Goal: Task Accomplishment & Management: Complete application form

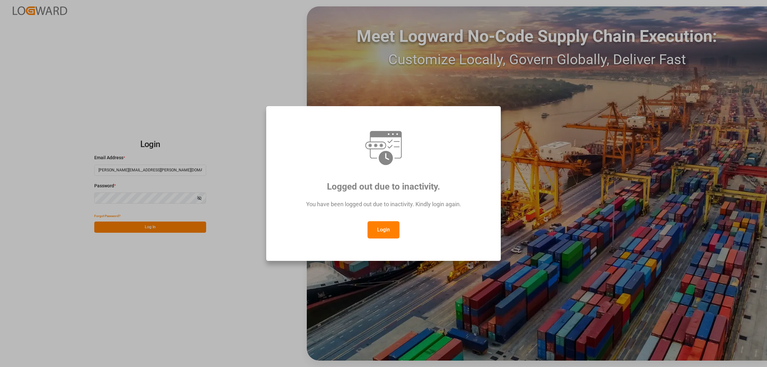
click at [390, 232] on button "Login" at bounding box center [383, 229] width 32 height 17
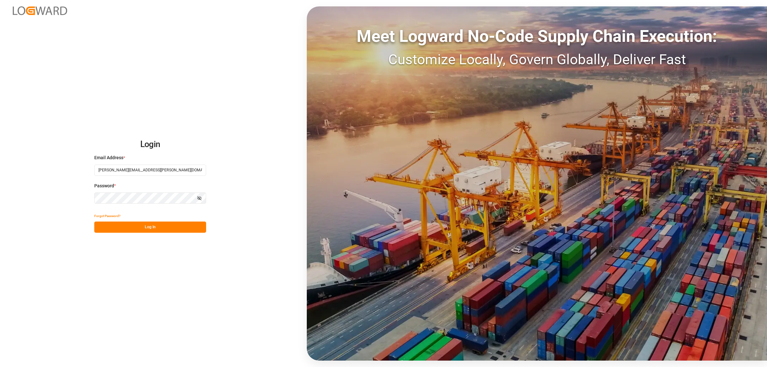
click at [156, 224] on button "Log In" at bounding box center [150, 226] width 112 height 11
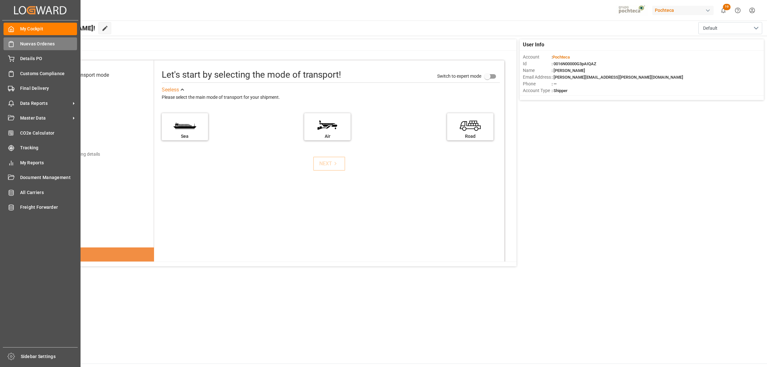
click at [15, 45] on div "Nuevas Ordenes Nuevas Ordenes" at bounding box center [40, 43] width 73 height 12
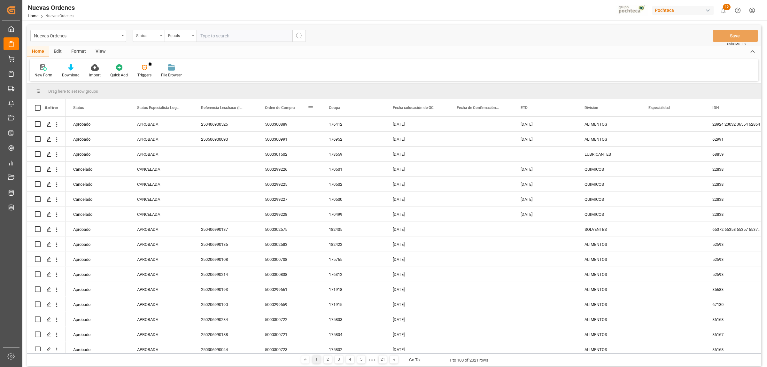
click at [309, 106] on span at bounding box center [311, 108] width 6 height 6
click at [343, 108] on span "filter" at bounding box center [345, 109] width 6 height 6
type input "5000306226"
click at [348, 159] on button "Apply" at bounding box center [348, 162] width 12 height 6
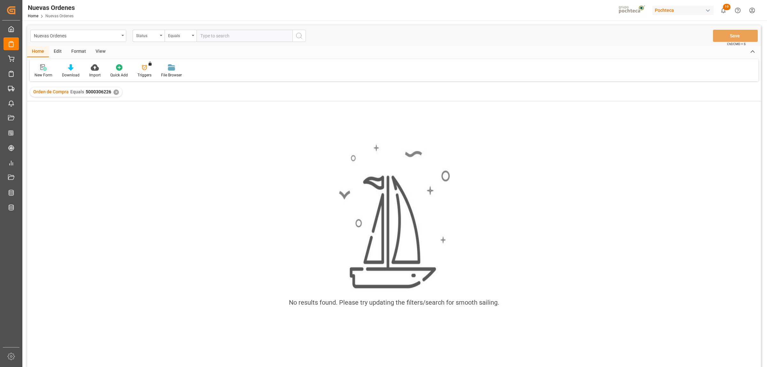
click at [40, 69] on icon at bounding box center [43, 67] width 6 height 6
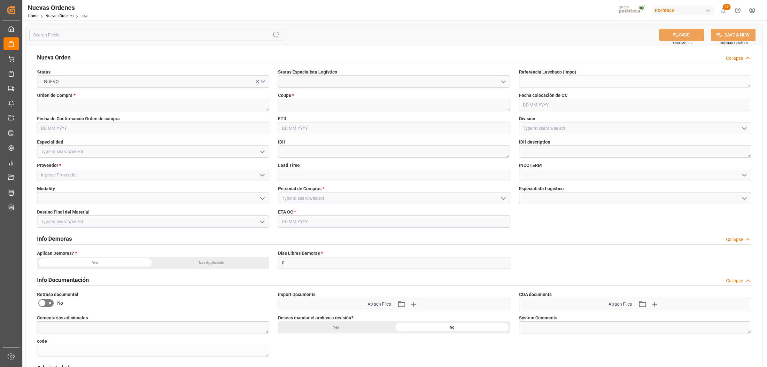
click at [505, 80] on icon "open menu" at bounding box center [503, 82] width 8 height 8
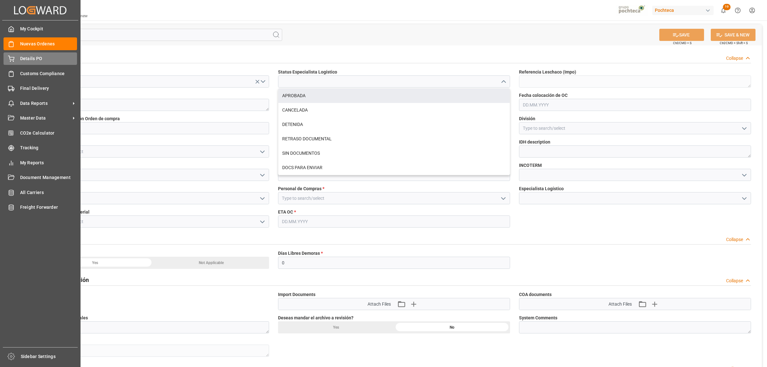
click at [25, 58] on span "Details PO" at bounding box center [48, 58] width 57 height 7
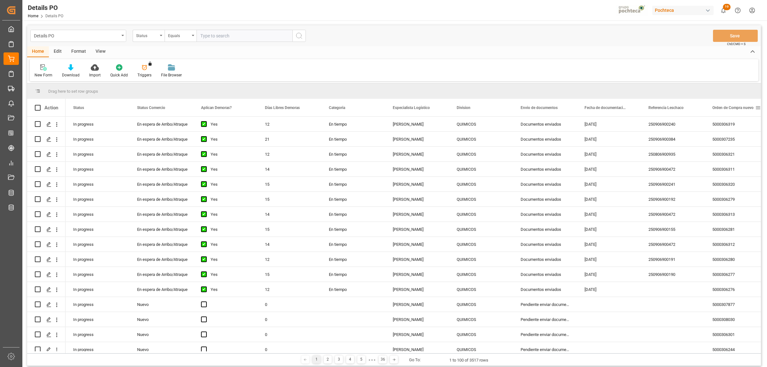
click at [758, 109] on span at bounding box center [758, 108] width 6 height 6
click at [734, 108] on span "filter" at bounding box center [736, 109] width 31 height 12
type input "5000306226"
click at [737, 161] on button "Apply" at bounding box center [734, 162] width 12 height 6
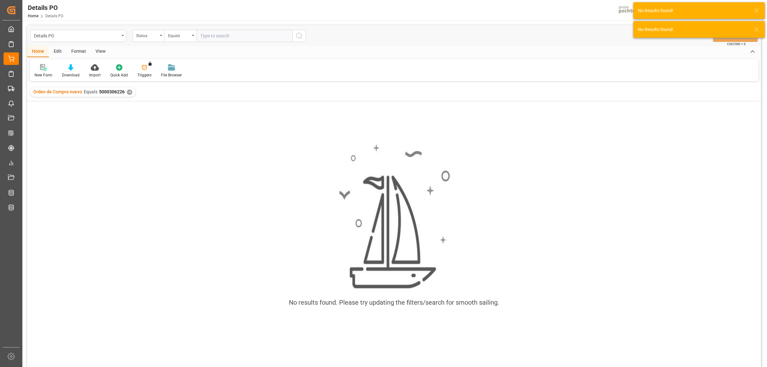
click at [39, 70] on div at bounding box center [44, 67] width 18 height 7
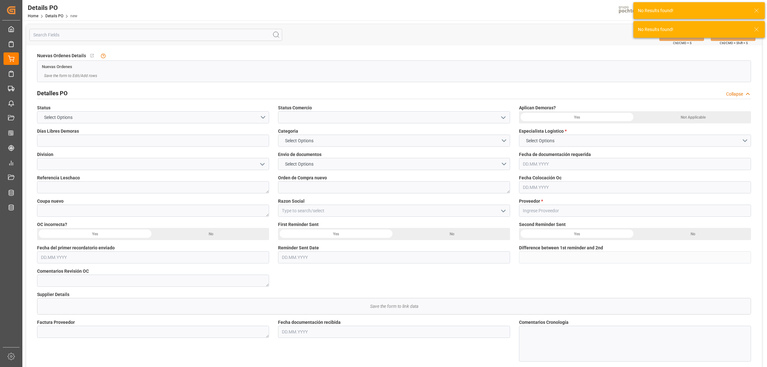
type input "0"
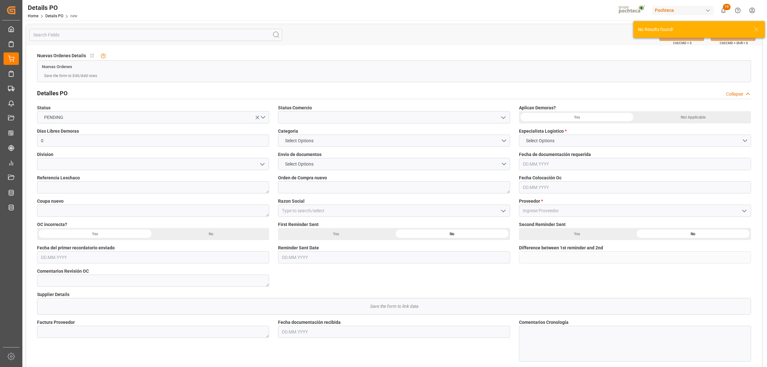
click at [503, 115] on icon "open menu" at bounding box center [503, 118] width 8 height 8
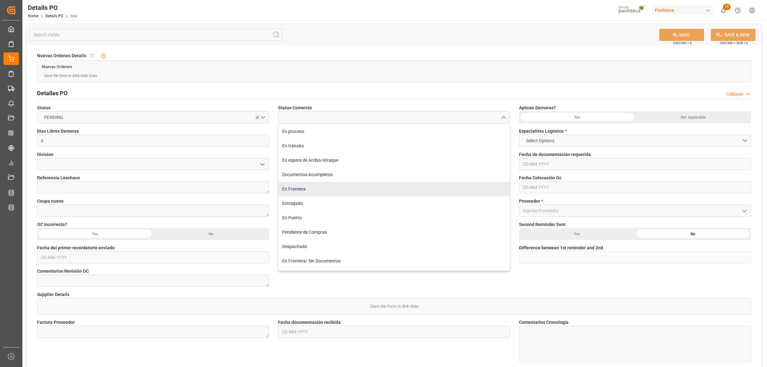
click at [292, 190] on div "En Frontera" at bounding box center [393, 189] width 231 height 14
type input "En Frontera"
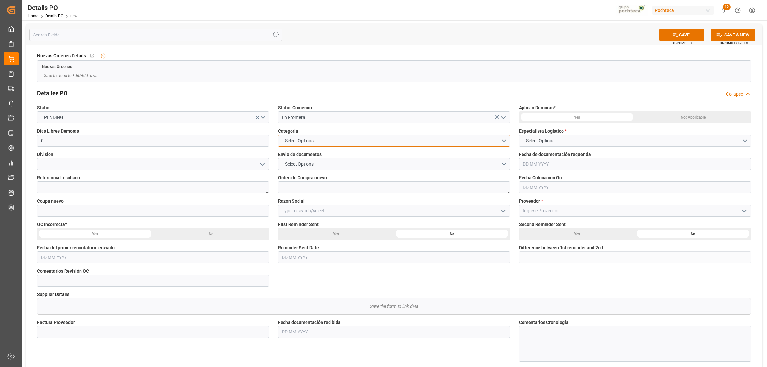
click at [503, 139] on button "Select Options" at bounding box center [394, 141] width 232 height 12
click at [298, 157] on div "EN TIEMPO" at bounding box center [393, 155] width 231 height 13
click at [502, 164] on button "Select Options" at bounding box center [394, 164] width 232 height 12
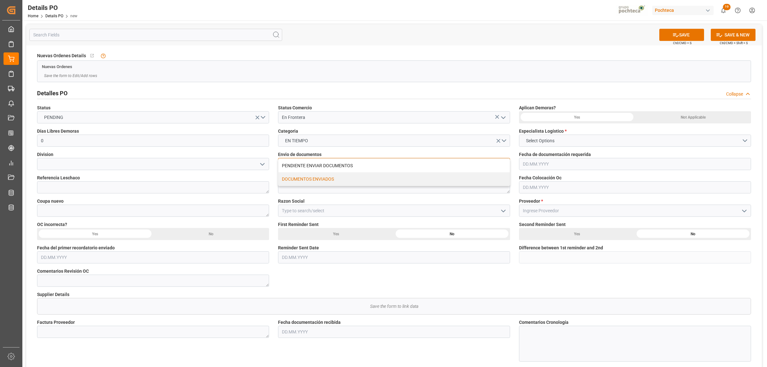
click at [299, 181] on div "DOCUMENTOS ENVIADOS" at bounding box center [393, 178] width 231 height 13
click at [341, 188] on textarea at bounding box center [394, 187] width 232 height 12
paste textarea "5000306226"
type textarea "5000306226"
click at [500, 210] on icon "open menu" at bounding box center [503, 211] width 8 height 8
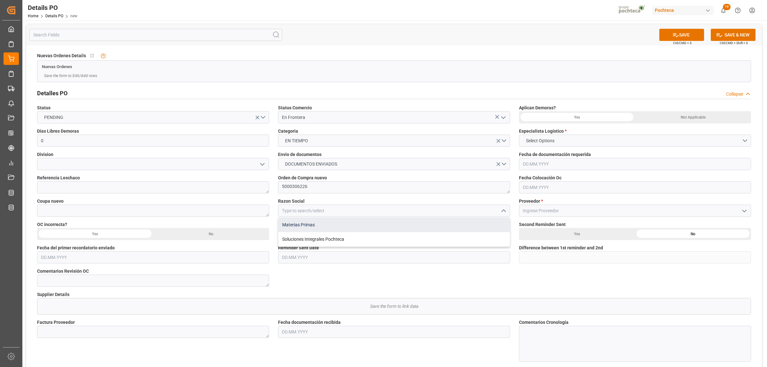
click at [339, 227] on div "Materias Primas" at bounding box center [393, 225] width 231 height 14
type input "Materias Primas"
click at [61, 208] on textarea at bounding box center [153, 210] width 232 height 12
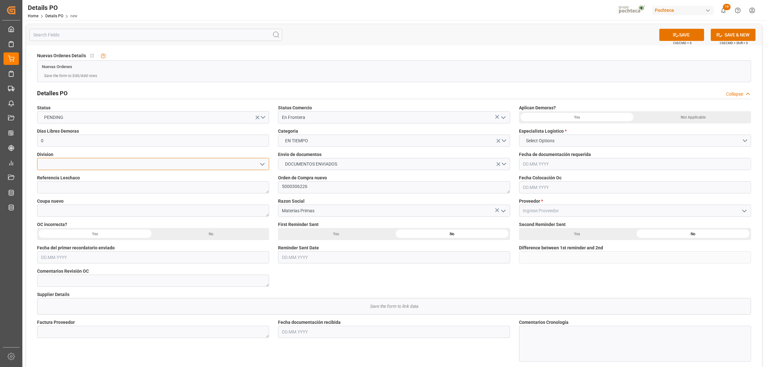
click at [55, 165] on input at bounding box center [153, 164] width 232 height 12
click at [58, 210] on div "LUBRICANTES" at bounding box center [152, 207] width 231 height 14
type input "LUBRICANTES"
click at [746, 211] on icon "open menu" at bounding box center [744, 211] width 8 height 8
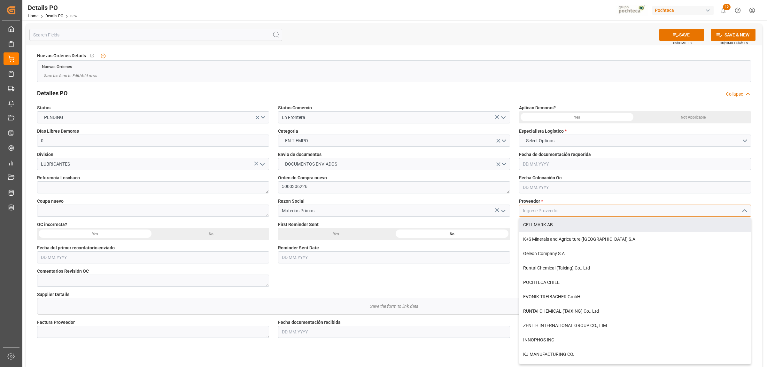
drag, startPoint x: 545, startPoint y: 210, endPoint x: 560, endPoint y: 209, distance: 15.4
click at [544, 210] on input at bounding box center [635, 210] width 232 height 12
click at [529, 224] on div "BP LUBRICANTS USA, INC." at bounding box center [634, 225] width 231 height 14
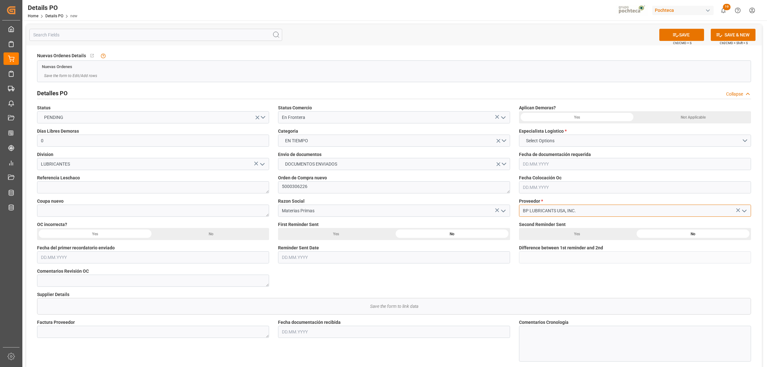
type input "BP LUBRICANTS USA, INC."
drag, startPoint x: 288, startPoint y: 185, endPoint x: 275, endPoint y: 182, distance: 12.7
click at [275, 182] on div "Orden de Compra nuevo 5000306226" at bounding box center [393, 183] width 241 height 23
click at [74, 184] on textarea at bounding box center [153, 187] width 232 height 12
paste textarea "193661"
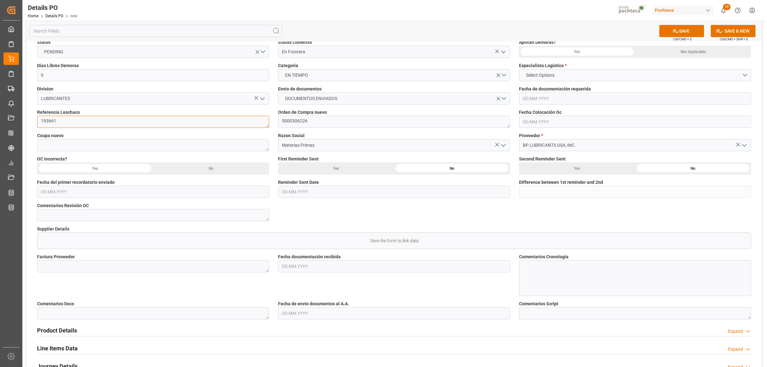
scroll to position [80, 0]
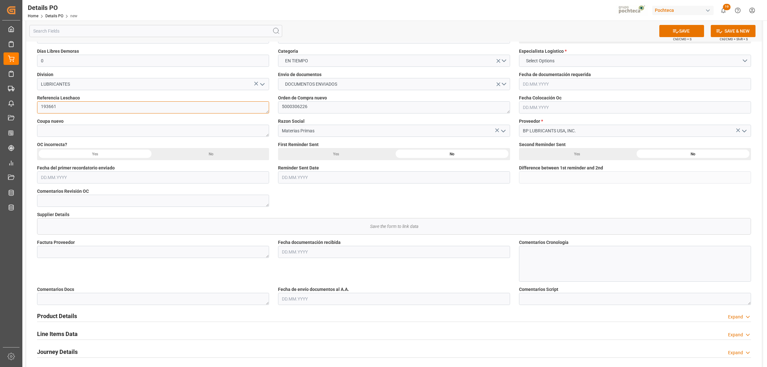
type textarea "193661"
click at [50, 252] on textarea at bounding box center [153, 252] width 232 height 12
paste textarea "60219891"
type textarea "60219891"
click at [310, 255] on input "text" at bounding box center [394, 252] width 232 height 12
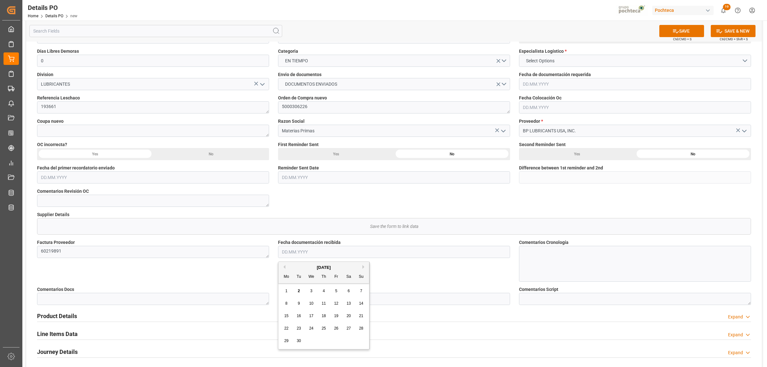
click at [298, 291] on span "2" at bounding box center [299, 291] width 2 height 4
type input "[DATE]"
click at [296, 296] on input "text" at bounding box center [394, 299] width 232 height 12
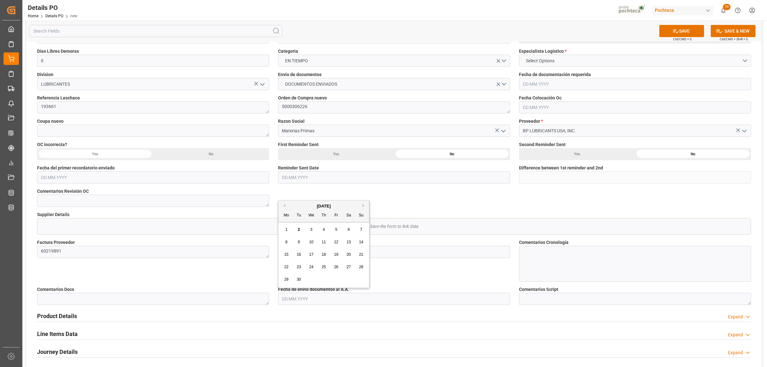
click at [299, 231] on span "2" at bounding box center [299, 229] width 2 height 4
type input "[DATE]"
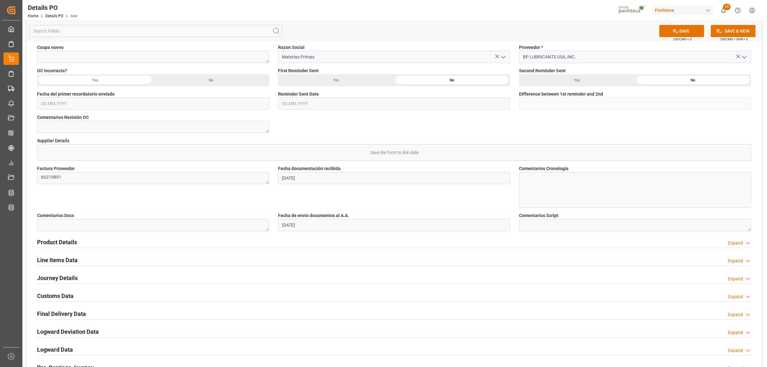
scroll to position [160, 0]
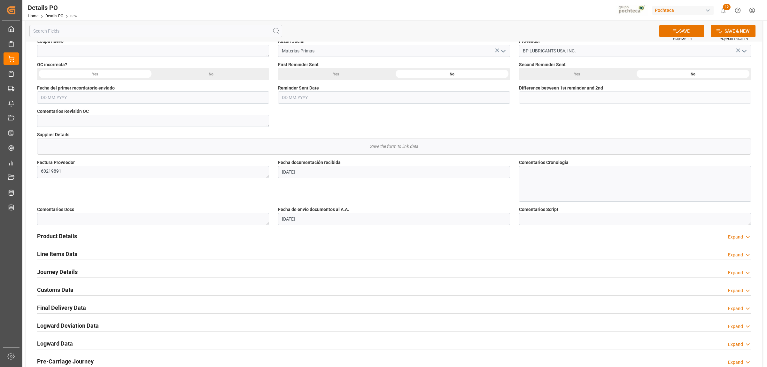
click at [73, 241] on div "Product Details" at bounding box center [57, 235] width 40 height 12
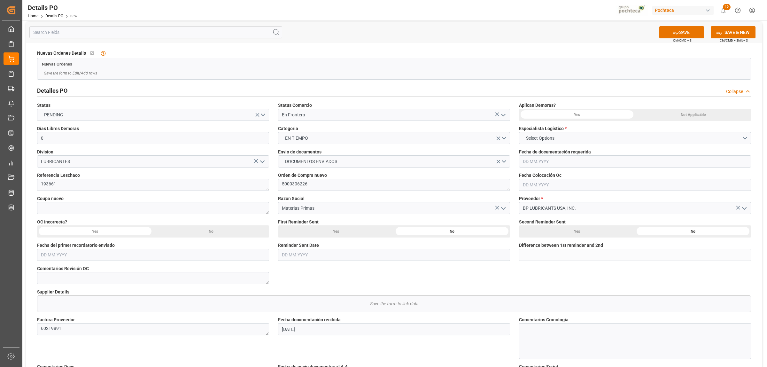
scroll to position [0, 0]
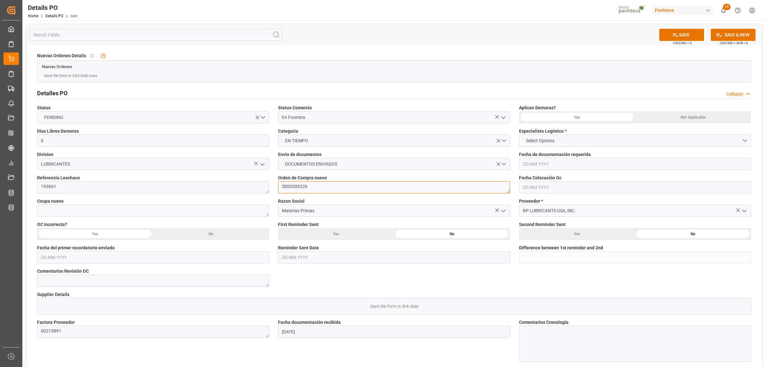
click at [312, 190] on textarea "5000306226" at bounding box center [394, 187] width 232 height 12
drag, startPoint x: 311, startPoint y: 187, endPoint x: 279, endPoint y: 187, distance: 32.0
click at [279, 187] on textarea "5000306226" at bounding box center [394, 187] width 232 height 12
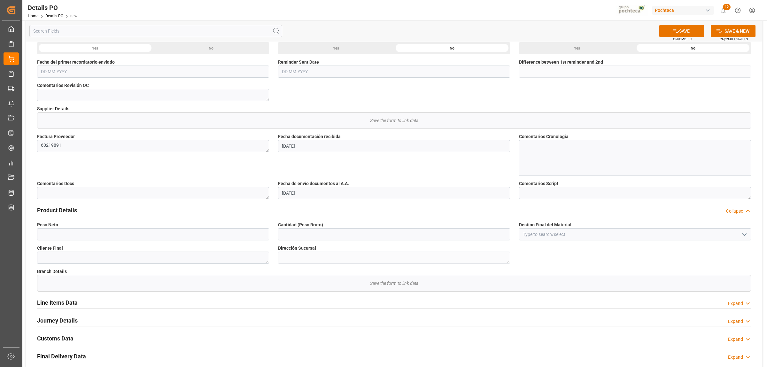
scroll to position [200, 0]
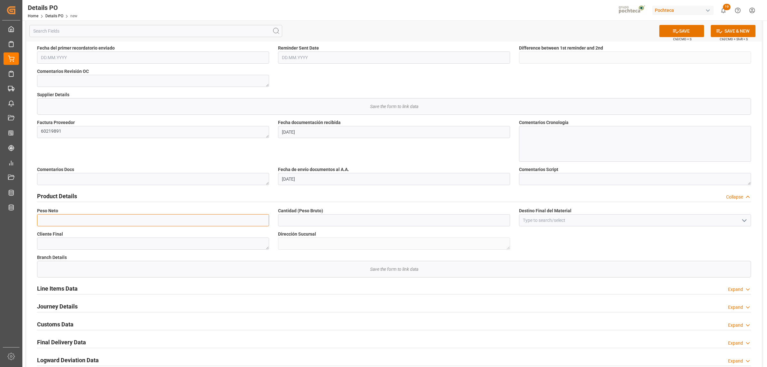
click at [56, 219] on input "text" at bounding box center [153, 220] width 232 height 12
click at [46, 308] on h2 "Journey Details" at bounding box center [57, 306] width 41 height 9
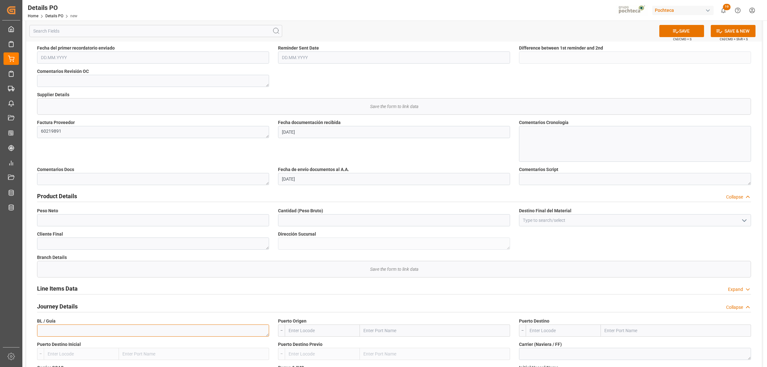
click at [59, 333] on textarea at bounding box center [153, 330] width 232 height 12
paste textarea ": 07919108051745135"
click at [43, 331] on textarea ": 07919108051745135" at bounding box center [153, 330] width 232 height 12
type textarea "07919108051745135"
click at [381, 328] on input "text" at bounding box center [435, 330] width 150 height 12
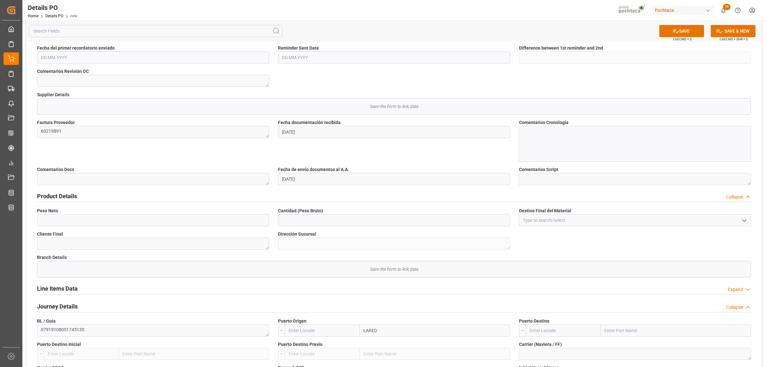
type input "LAREDO"
click at [374, 359] on b "Laredo" at bounding box center [371, 358] width 14 height 5
type input "USLRD"
type input "Laredo"
click at [608, 330] on input "text" at bounding box center [676, 330] width 150 height 12
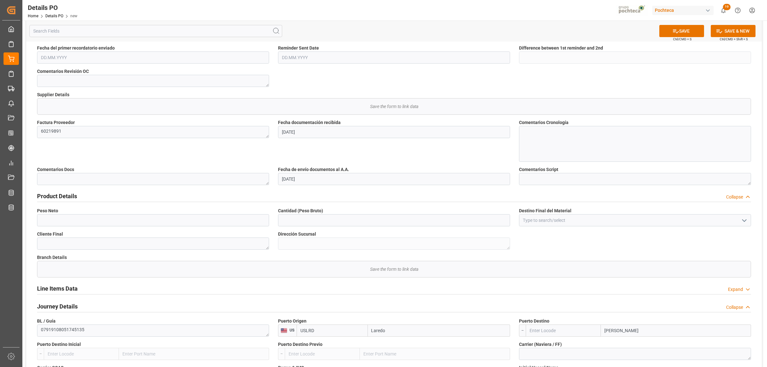
type input "[GEOGRAPHIC_DATA]"
click at [619, 359] on b "[GEOGRAPHIC_DATA]" at bounding box center [626, 358] width 43 height 5
type input "MX5CL"
type input "[GEOGRAPHIC_DATA]"
click at [537, 222] on input at bounding box center [635, 220] width 232 height 12
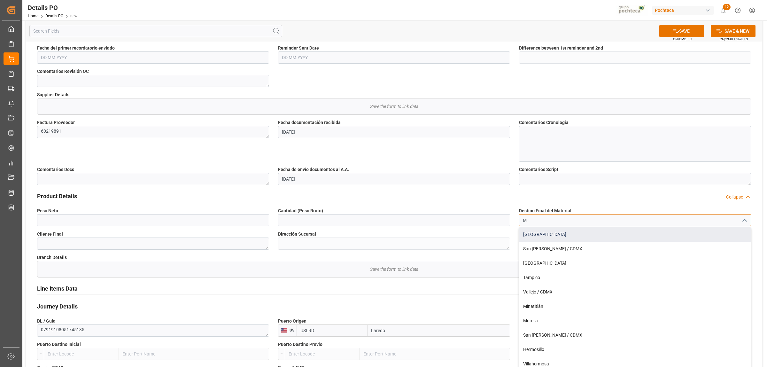
click at [543, 238] on div "[GEOGRAPHIC_DATA]" at bounding box center [634, 234] width 231 height 14
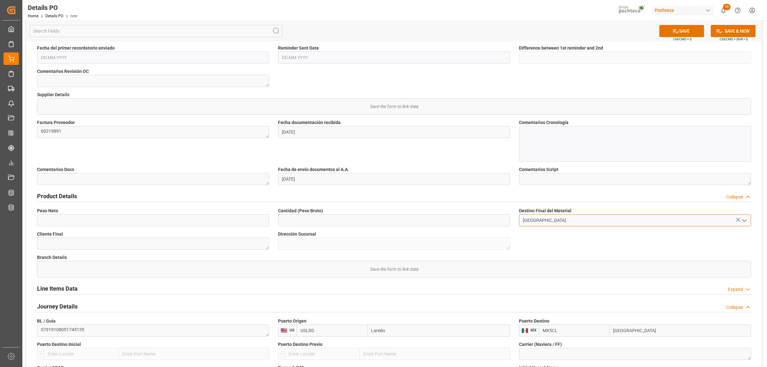
type input "[GEOGRAPHIC_DATA]"
click at [94, 215] on input "text" at bounding box center [153, 220] width 232 height 12
type input "15000"
click at [293, 225] on input "text" at bounding box center [394, 220] width 232 height 12
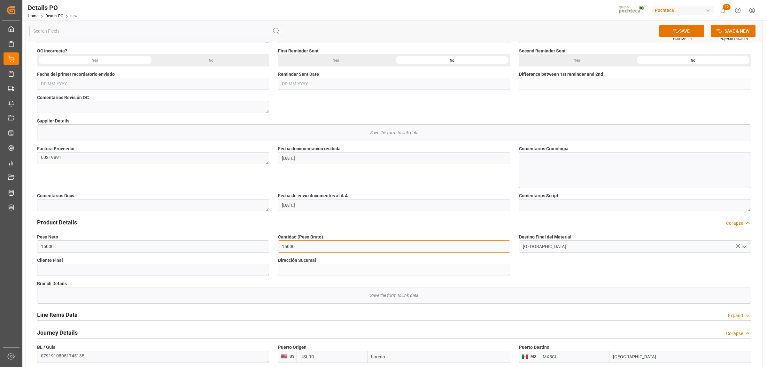
scroll to position [120, 0]
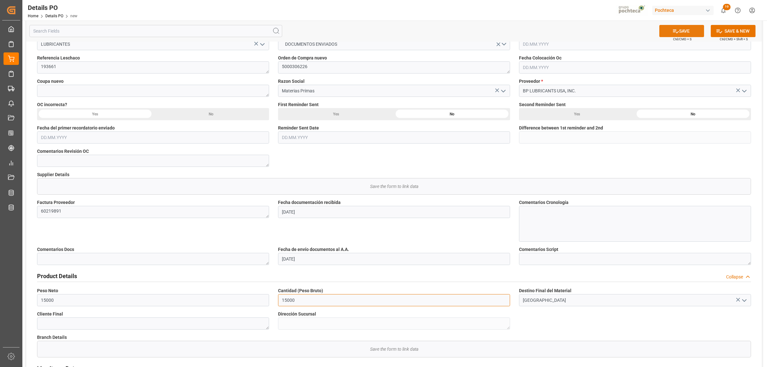
type input "15000"
click at [685, 33] on button "SAVE" at bounding box center [681, 31] width 45 height 12
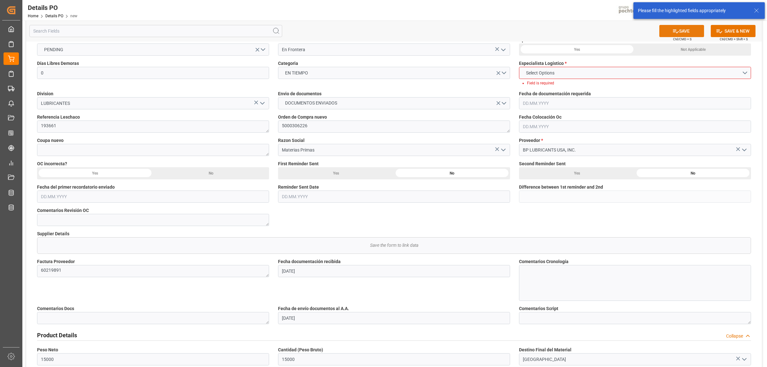
scroll to position [0, 0]
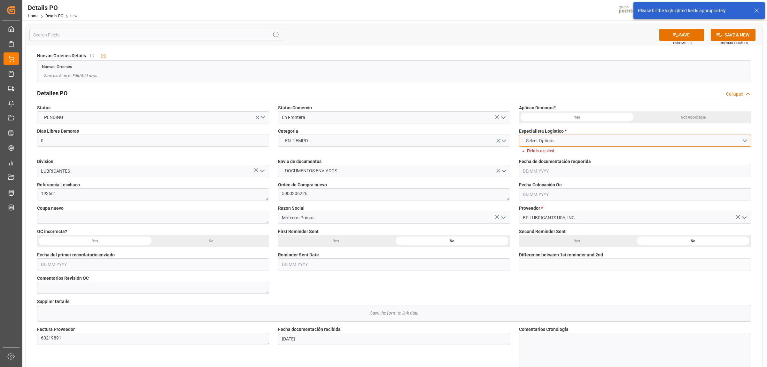
click at [740, 137] on button "Select Options" at bounding box center [635, 141] width 232 height 12
click at [532, 170] on div "[PERSON_NAME]" at bounding box center [634, 168] width 231 height 13
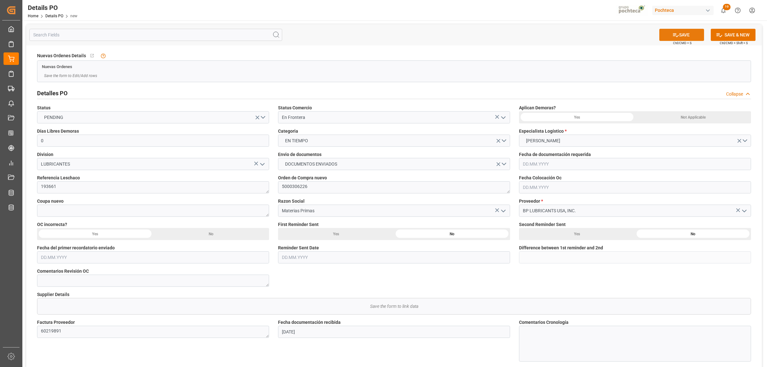
click at [676, 37] on icon at bounding box center [675, 35] width 7 height 7
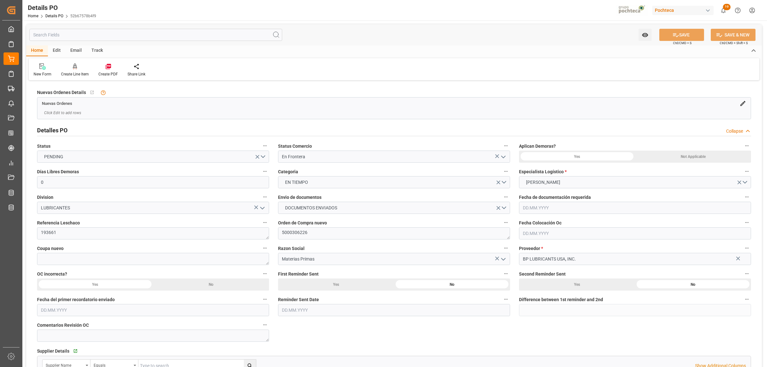
type input "0"
type input "[DATE]"
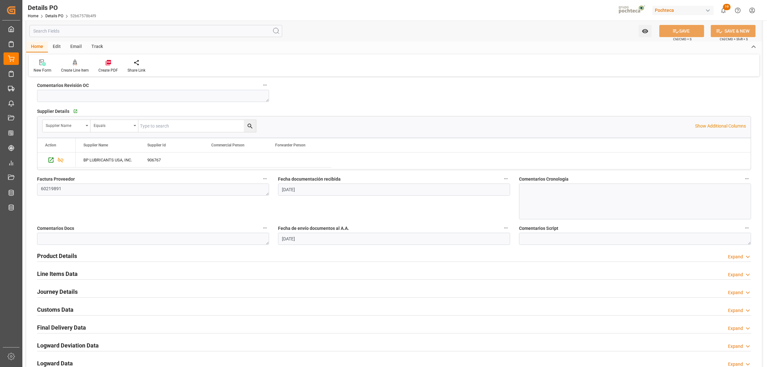
scroll to position [280, 0]
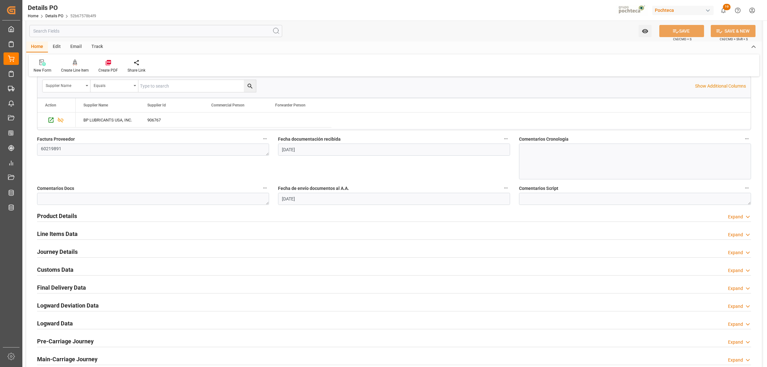
click at [53, 216] on h2 "Product Details" at bounding box center [57, 216] width 40 height 9
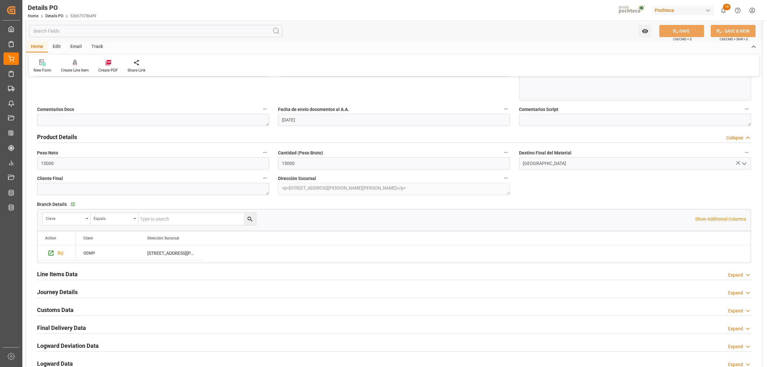
scroll to position [359, 0]
drag, startPoint x: 70, startPoint y: 272, endPoint x: 73, endPoint y: 270, distance: 4.3
click at [69, 272] on h2 "Line Items Data" at bounding box center [57, 273] width 41 height 9
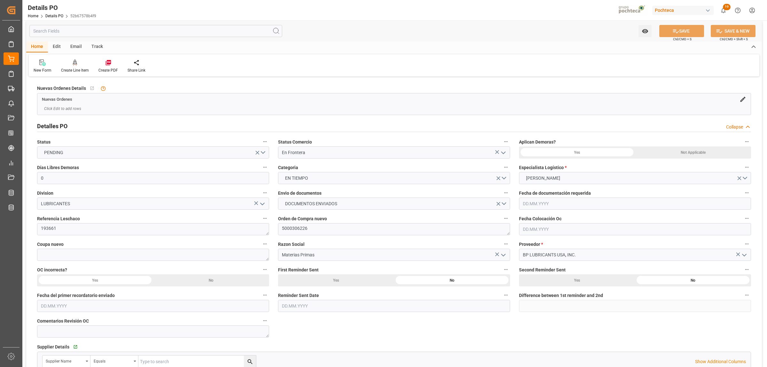
scroll to position [0, 0]
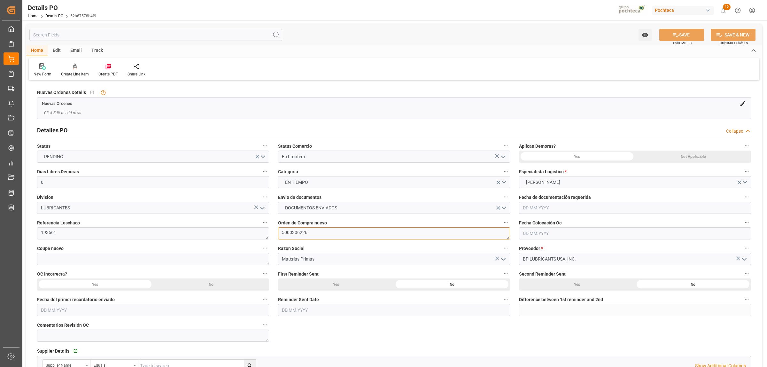
click at [309, 232] on textarea "5000306226" at bounding box center [394, 233] width 232 height 12
drag, startPoint x: 300, startPoint y: 232, endPoint x: 276, endPoint y: 232, distance: 24.6
click at [276, 232] on div "Orden de Compra nuevo 5000306226" at bounding box center [393, 229] width 241 height 26
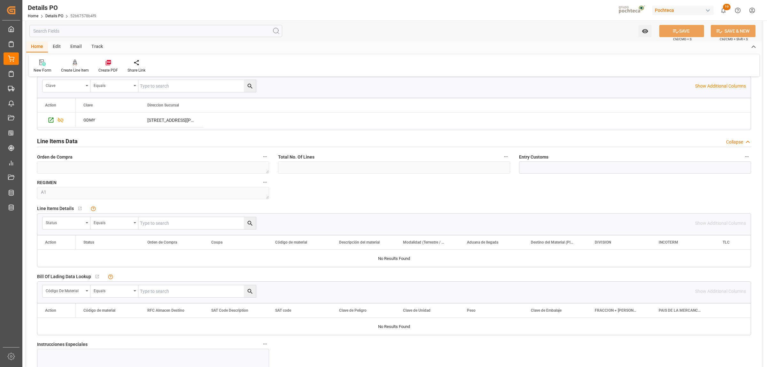
scroll to position [519, 0]
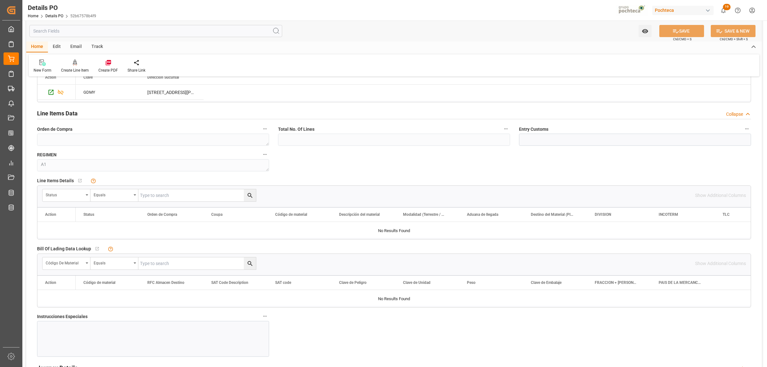
click at [62, 333] on div at bounding box center [153, 339] width 232 height 36
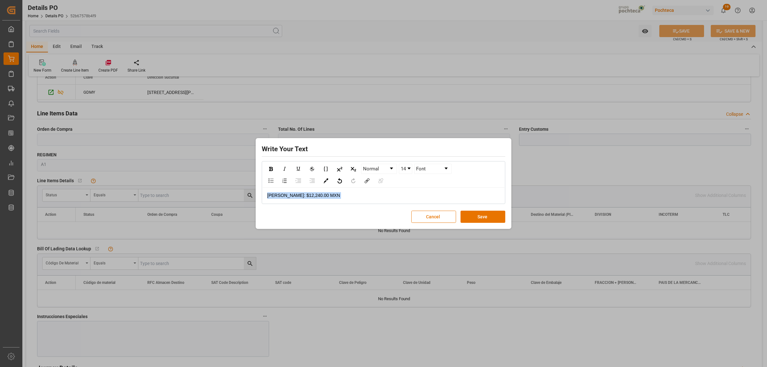
drag, startPoint x: 321, startPoint y: 199, endPoint x: 264, endPoint y: 200, distance: 57.8
click at [264, 200] on div "Flete: $12,240.00 MXN" at bounding box center [383, 196] width 242 height 16
click at [273, 164] on div "rdw-inline-control" at bounding box center [270, 169] width 11 height 10
click at [411, 169] on link "14" at bounding box center [405, 169] width 13 height 10
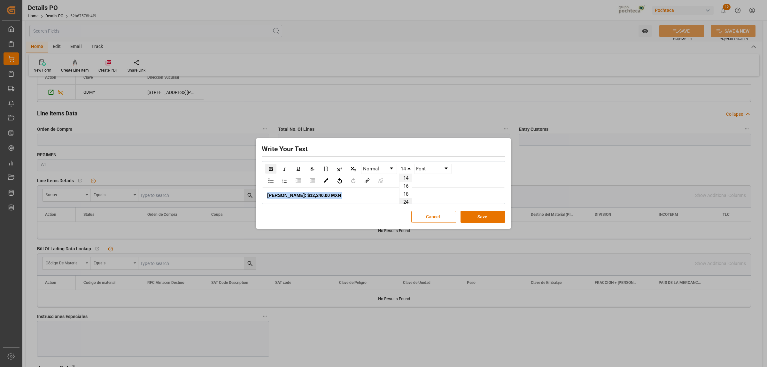
click at [404, 201] on li "24" at bounding box center [405, 202] width 12 height 8
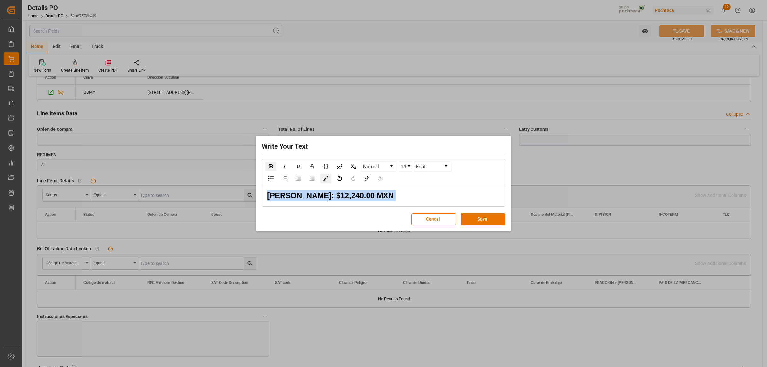
click at [326, 178] on img "rdw-color-picker" at bounding box center [325, 178] width 5 height 5
click at [340, 206] on div "Normal 14 Font Text Highlight Flete: $12,240.00 MXN" at bounding box center [383, 183] width 243 height 48
drag, startPoint x: 349, startPoint y: 198, endPoint x: 261, endPoint y: 198, distance: 87.9
click at [261, 198] on div "Write Your Text Normal 14 Font Flete: $12,240.00 MXN Cancel Save" at bounding box center [383, 183] width 252 height 93
click at [327, 179] on img "rdw-color-picker" at bounding box center [325, 178] width 5 height 5
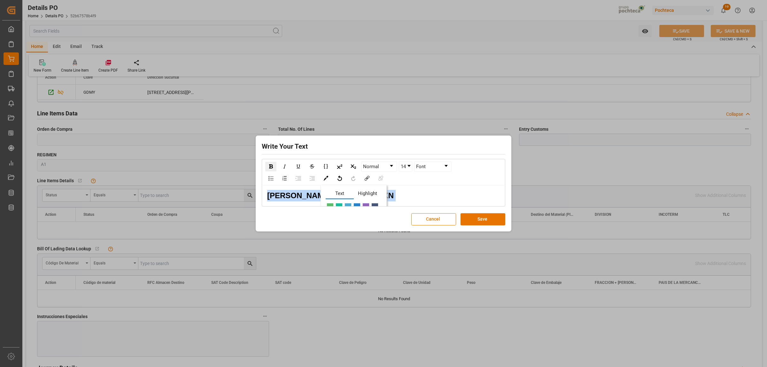
click at [339, 204] on span "rdw-color-picker" at bounding box center [338, 207] width 7 height 8
click at [485, 218] on button "Save" at bounding box center [482, 219] width 45 height 12
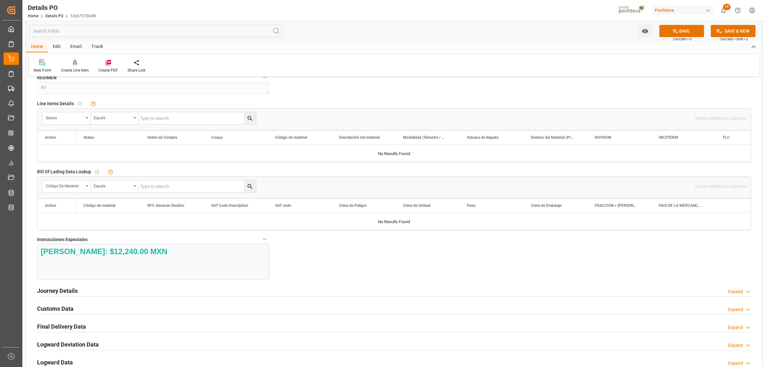
scroll to position [679, 0]
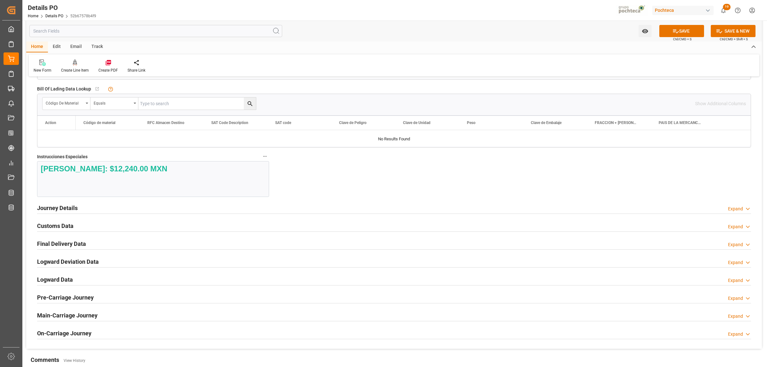
click at [68, 212] on h2 "Journey Details" at bounding box center [57, 208] width 41 height 9
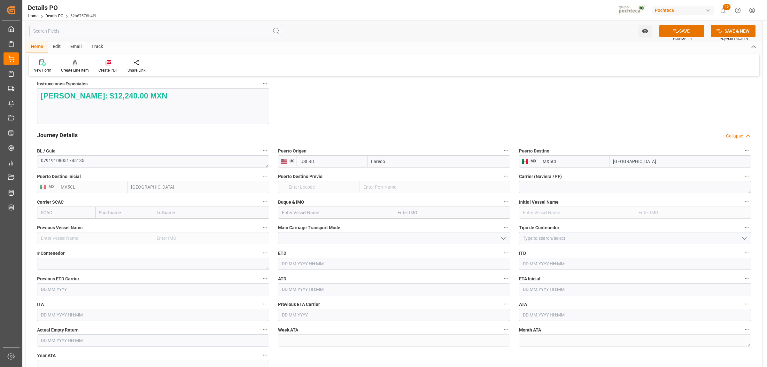
scroll to position [759, 0]
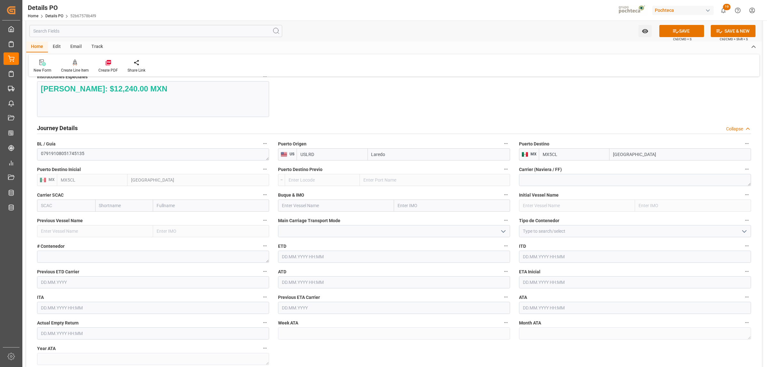
click at [745, 230] on icon "open menu" at bounding box center [744, 231] width 8 height 8
click at [560, 291] on div "FTL" at bounding box center [634, 288] width 231 height 14
type input "FTL"
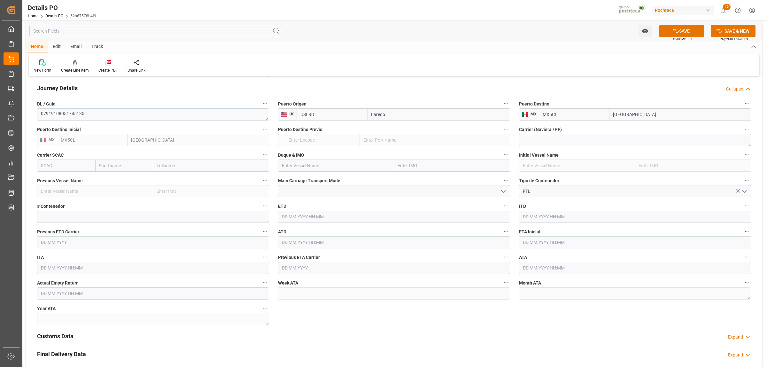
click at [534, 239] on input "text" at bounding box center [635, 242] width 232 height 12
click at [527, 257] on div "[DATE]" at bounding box center [564, 259] width 91 height 6
click at [526, 257] on button "Previous Month" at bounding box center [524, 258] width 4 height 4
click at [577, 332] on span "29" at bounding box center [577, 332] width 4 height 4
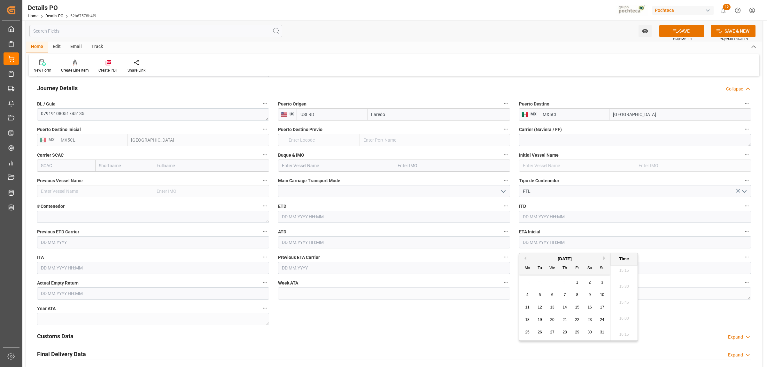
type input "29.08.2025 00:00"
click at [511, 329] on div "Customs Data Expand" at bounding box center [394, 336] width 723 height 18
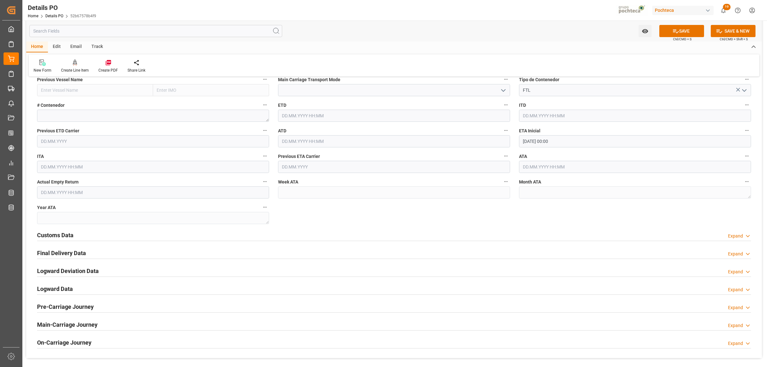
scroll to position [959, 0]
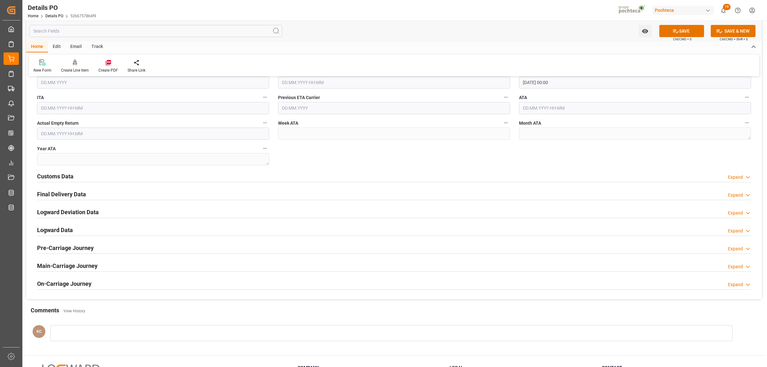
click at [67, 177] on h2 "Customs Data" at bounding box center [55, 176] width 36 height 9
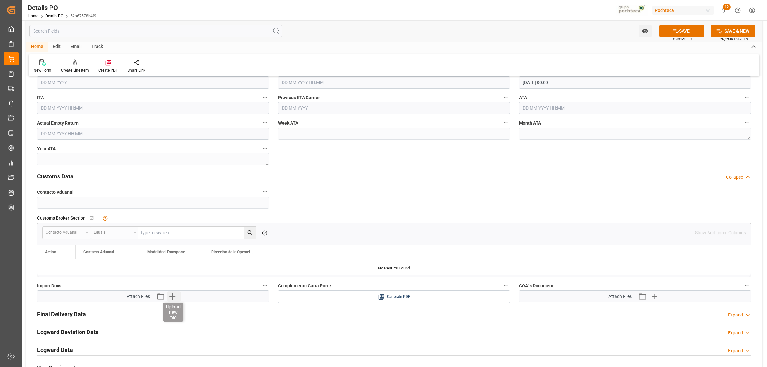
click at [172, 299] on icon "button" at bounding box center [172, 296] width 10 height 10
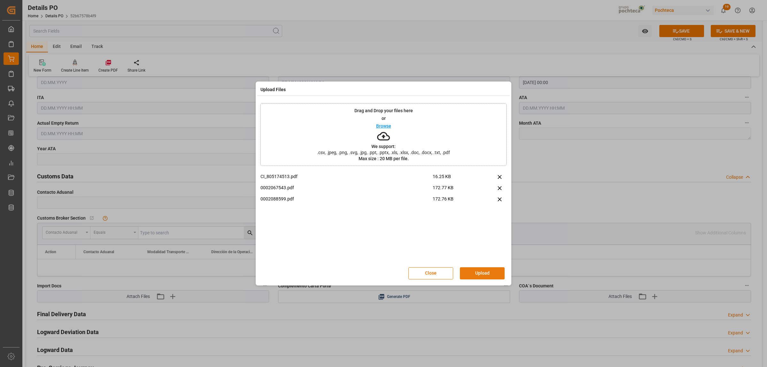
click at [483, 274] on button "Upload" at bounding box center [482, 273] width 45 height 12
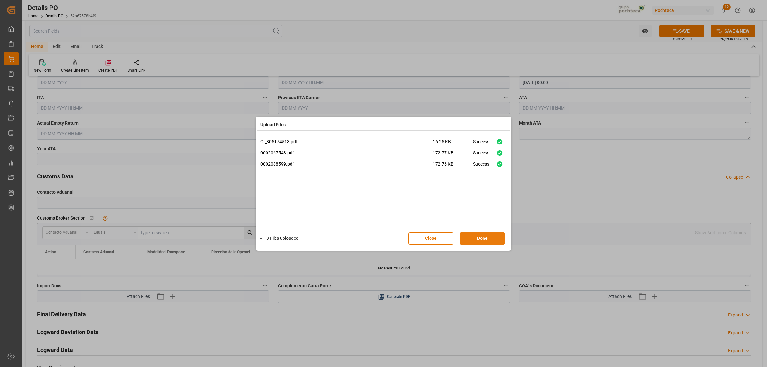
click at [487, 240] on button "Done" at bounding box center [482, 238] width 45 height 12
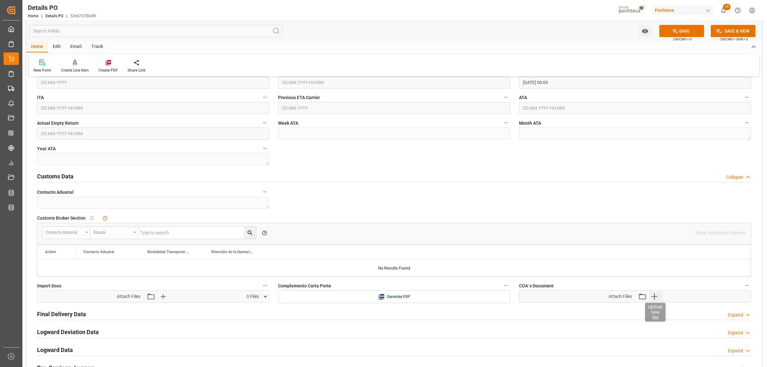
click at [657, 297] on icon "button" at bounding box center [654, 296] width 6 height 6
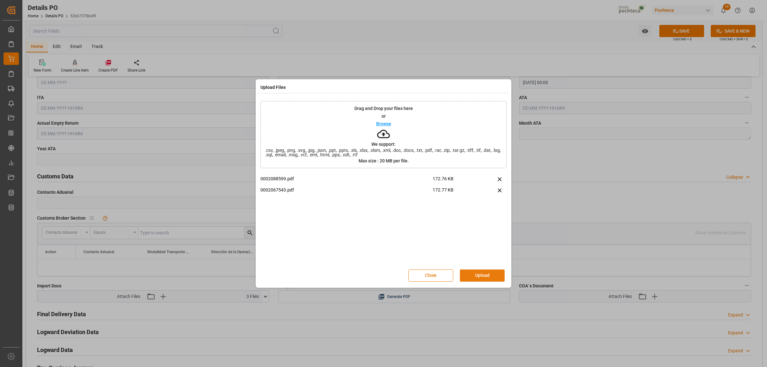
click at [488, 280] on button "Upload" at bounding box center [482, 275] width 45 height 12
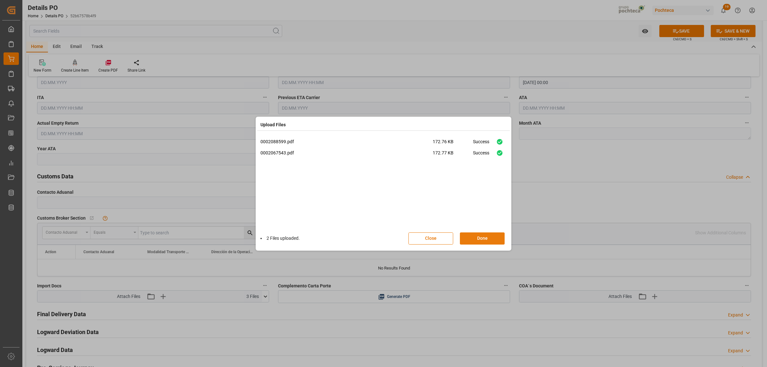
click at [483, 239] on button "Done" at bounding box center [482, 238] width 45 height 12
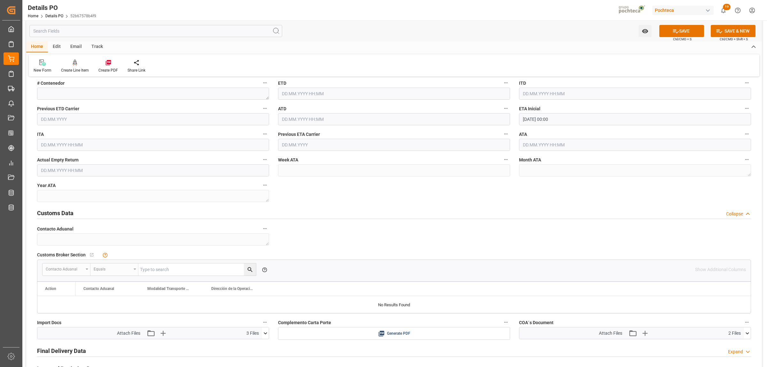
scroll to position [919, 0]
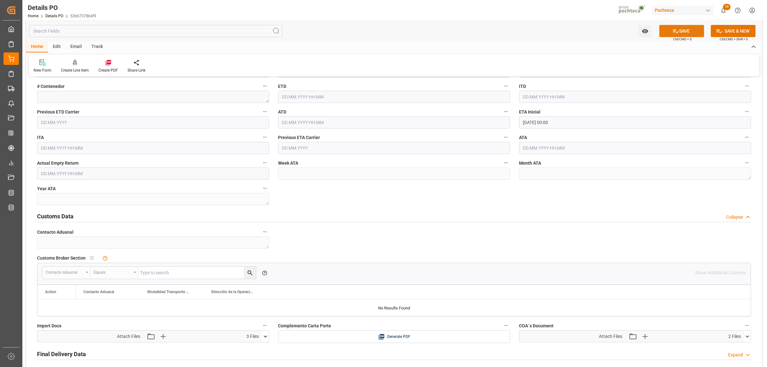
click at [684, 31] on button "SAVE" at bounding box center [681, 31] width 45 height 12
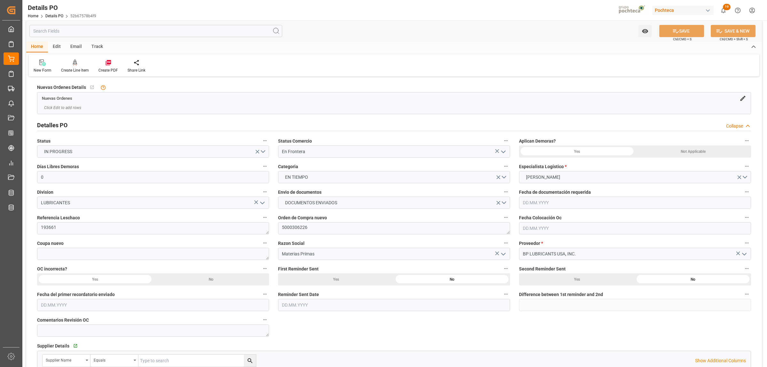
scroll to position [0, 0]
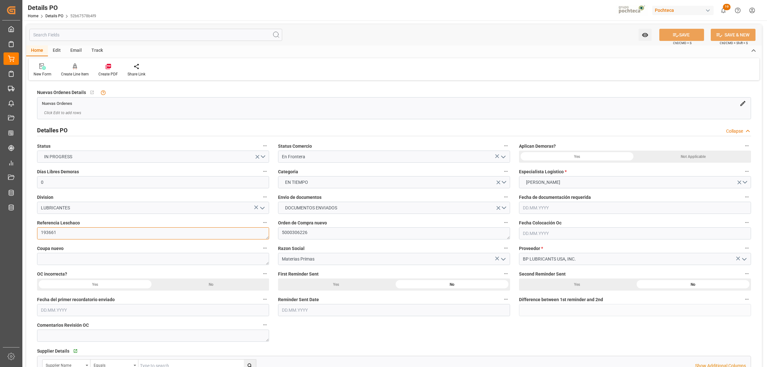
drag, startPoint x: 63, startPoint y: 234, endPoint x: 37, endPoint y: 234, distance: 26.2
click at [37, 234] on textarea "193661" at bounding box center [153, 233] width 232 height 12
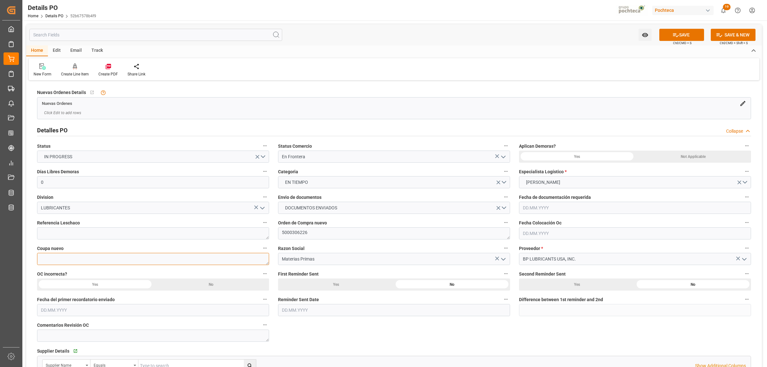
click at [65, 257] on textarea at bounding box center [153, 259] width 232 height 12
paste textarea "193661"
type textarea "193661"
click at [672, 37] on icon at bounding box center [675, 35] width 7 height 7
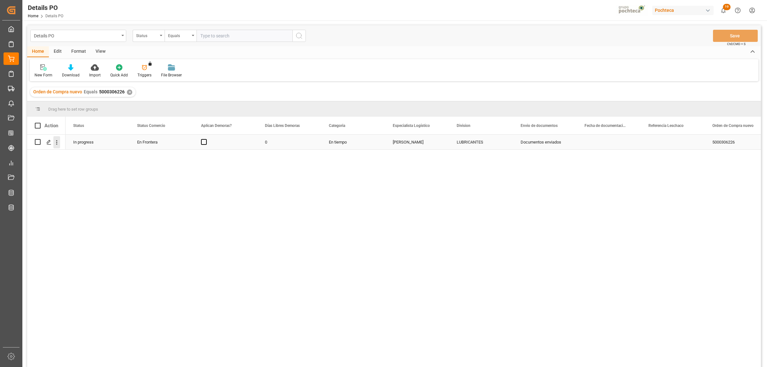
click at [58, 141] on icon "open menu" at bounding box center [56, 142] width 7 height 7
click at [88, 220] on span "Create and Link Child Object" at bounding box center [99, 221] width 58 height 7
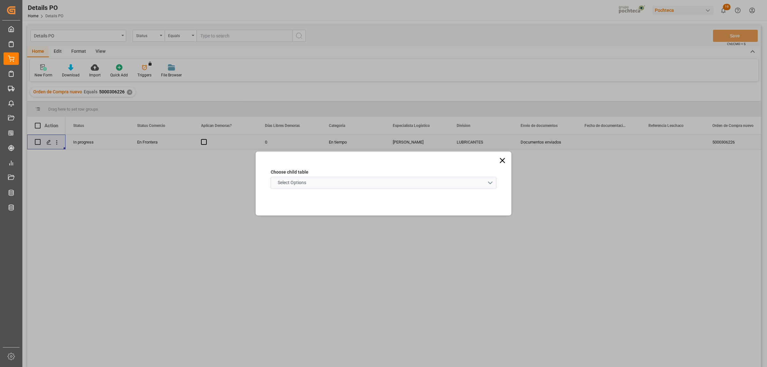
click at [492, 186] on schema "Select Options" at bounding box center [384, 183] width 226 height 12
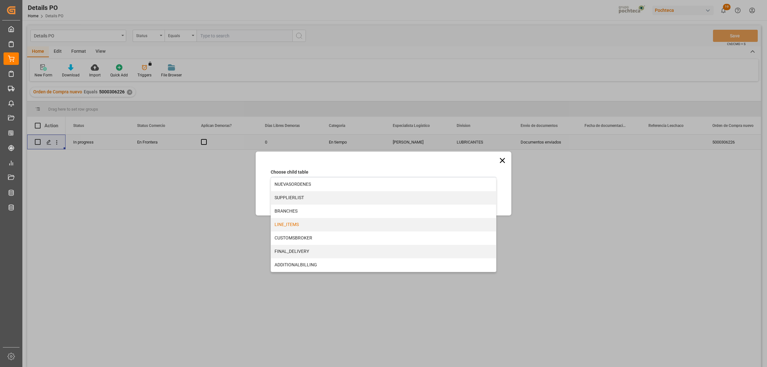
click at [291, 224] on div "LINE_ITEMS" at bounding box center [383, 224] width 225 height 13
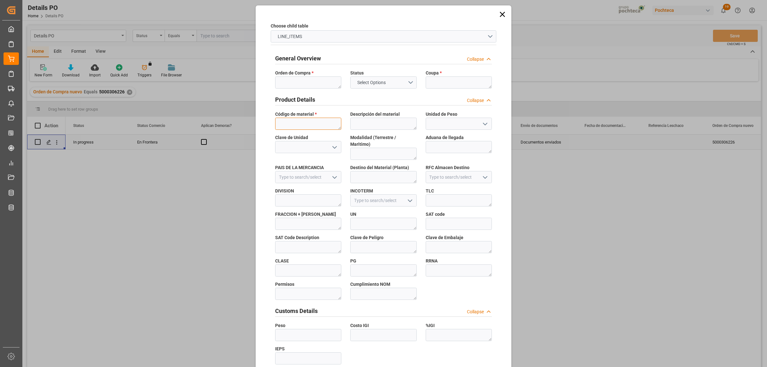
click at [299, 125] on textarea at bounding box center [308, 124] width 66 height 12
paste textarea "34735"
type textarea "34735"
click at [286, 79] on textarea at bounding box center [308, 82] width 66 height 12
paste textarea "5000306226"
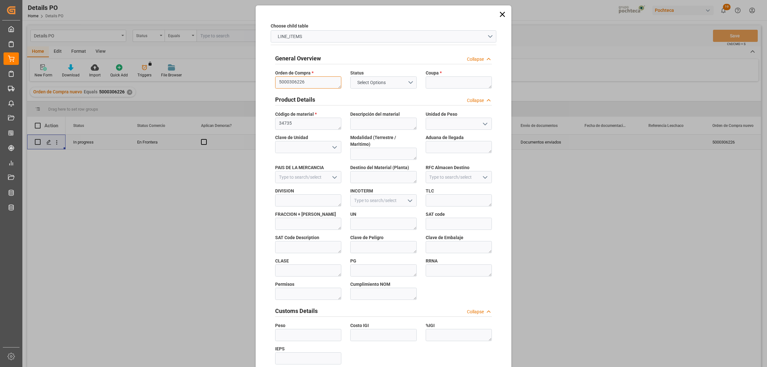
type textarea "5000306226"
click at [446, 85] on textarea at bounding box center [459, 82] width 66 height 12
paste textarea "193661"
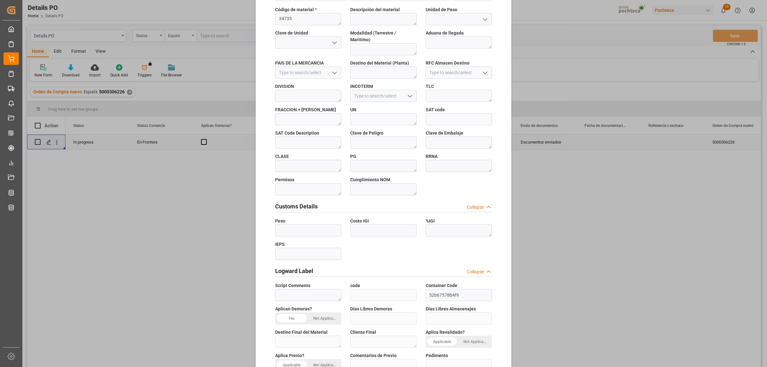
scroll to position [188, 0]
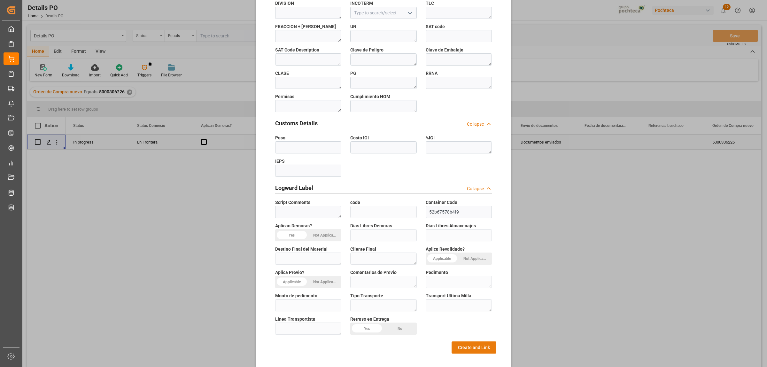
type textarea "193661"
click at [479, 341] on button "Create and Link" at bounding box center [473, 347] width 45 height 12
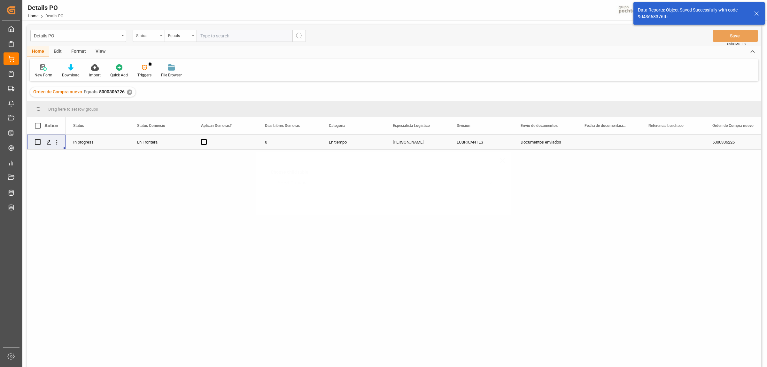
scroll to position [0, 0]
click at [47, 144] on icon "Press SPACE to select this row." at bounding box center [48, 142] width 5 height 5
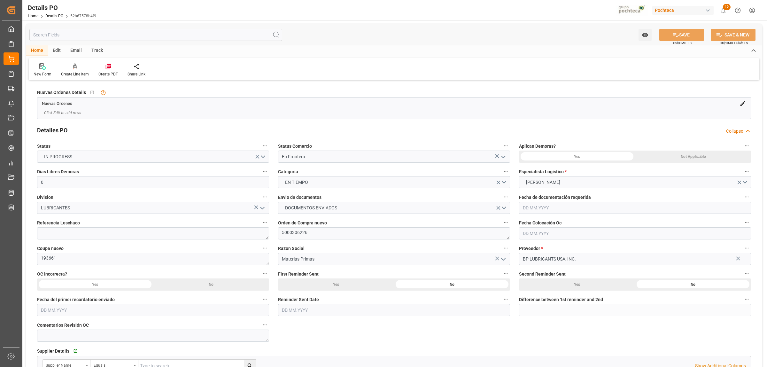
type input "0"
type input "1"
type input "[DATE]"
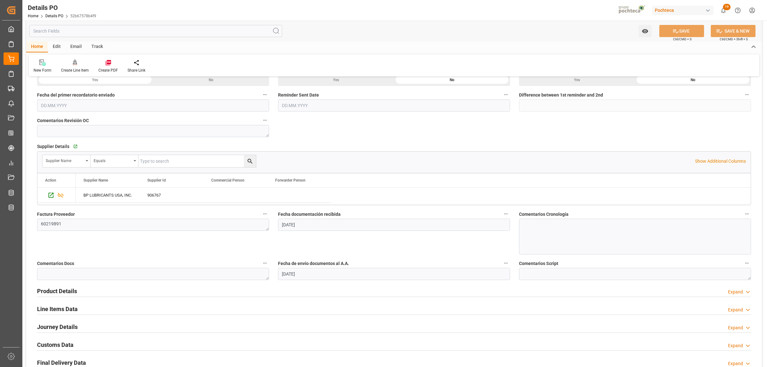
scroll to position [240, 0]
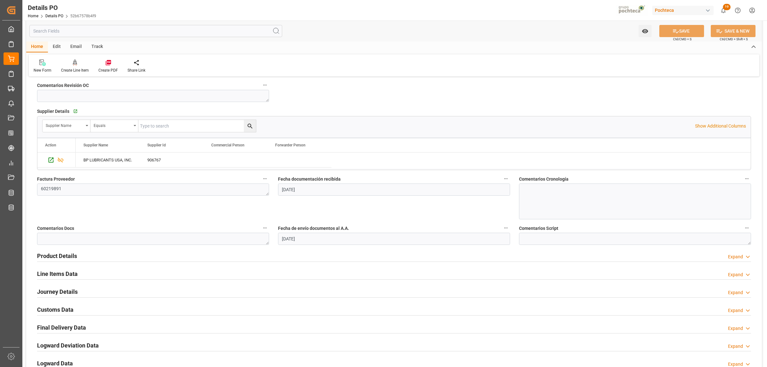
click at [67, 272] on h2 "Line Items Data" at bounding box center [57, 273] width 41 height 9
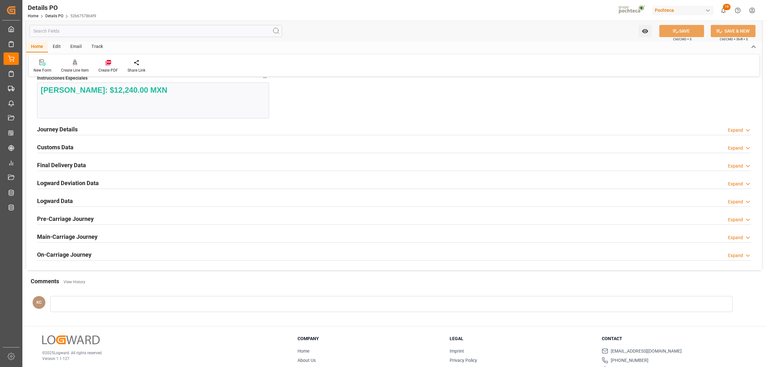
scroll to position [639, 0]
click at [50, 148] on h2 "Customs Data" at bounding box center [55, 146] width 36 height 9
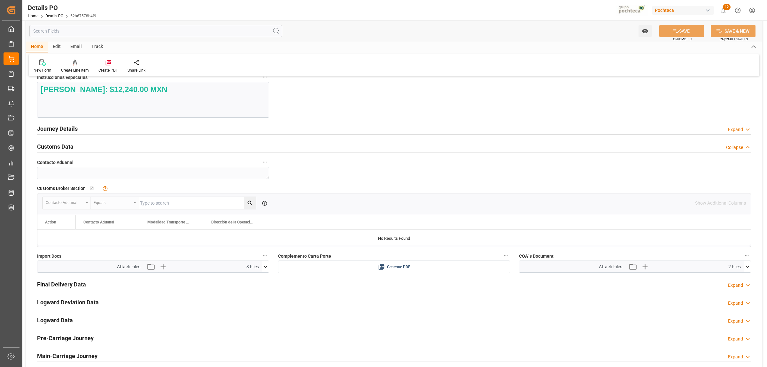
click at [72, 130] on h2 "Journey Details" at bounding box center [57, 128] width 41 height 9
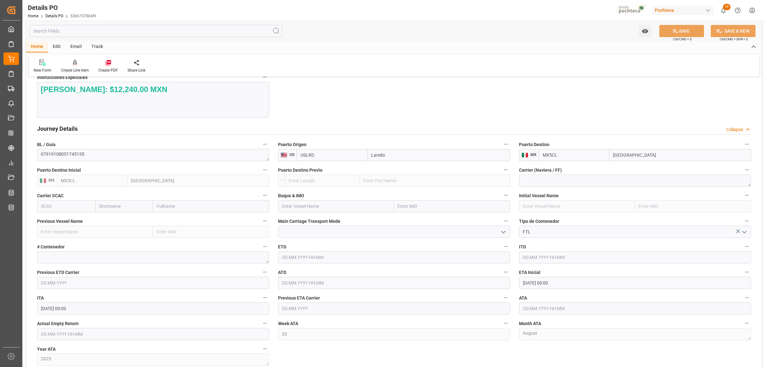
click at [538, 308] on input "text" at bounding box center [635, 308] width 232 height 12
click at [526, 215] on button "Previous Month" at bounding box center [524, 216] width 4 height 4
click at [577, 290] on span "29" at bounding box center [577, 290] width 4 height 4
type input "29.08.2025 00:00"
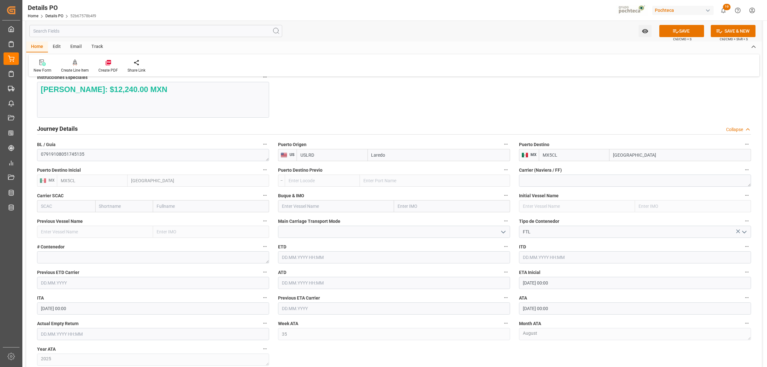
click at [569, 354] on div "Nuevas Ordenes Details   No child Object linked Nuevas Ordenes Click Edit to ad…" at bounding box center [393, 31] width 735 height 1176
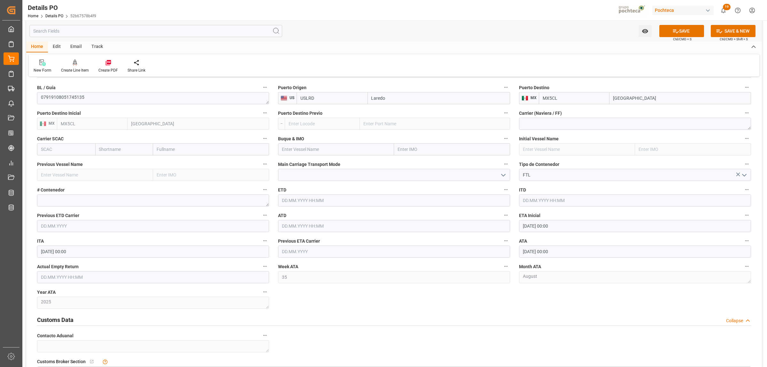
scroll to position [639, 0]
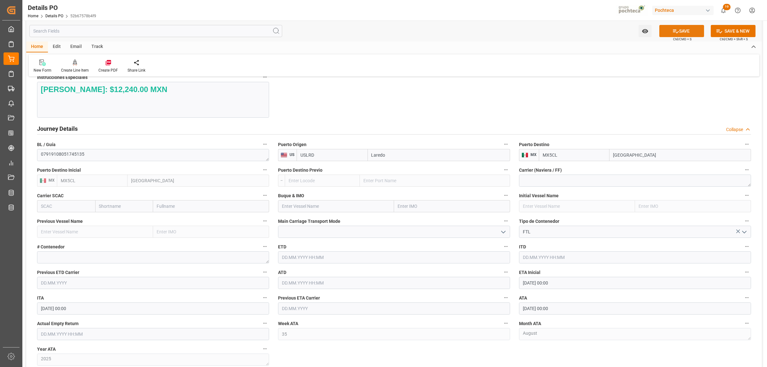
click at [676, 31] on icon at bounding box center [675, 31] width 7 height 7
click at [107, 60] on icon at bounding box center [107, 62] width 5 height 5
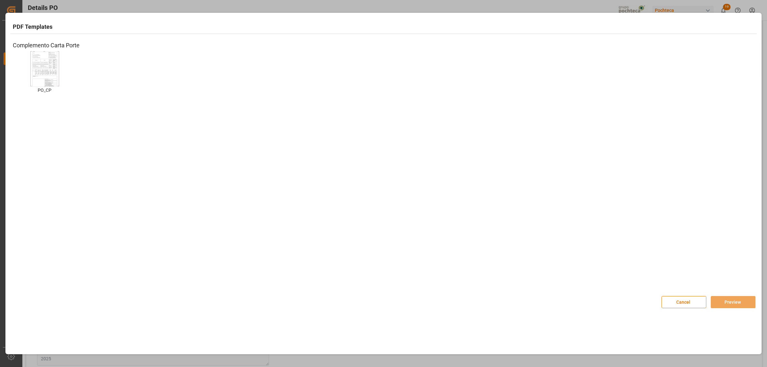
click at [56, 72] on img at bounding box center [45, 69] width 26 height 36
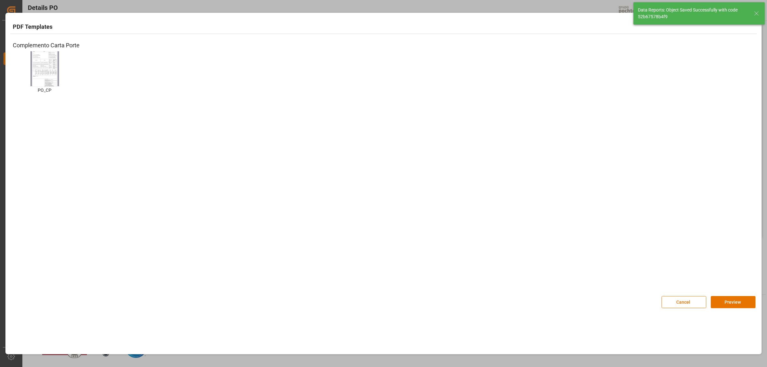
scroll to position [402, 0]
click at [44, 71] on img at bounding box center [45, 69] width 26 height 36
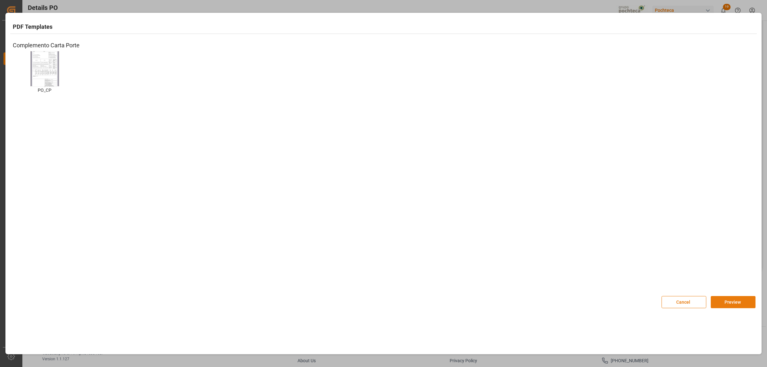
click at [721, 307] on button "Preview" at bounding box center [733, 302] width 45 height 12
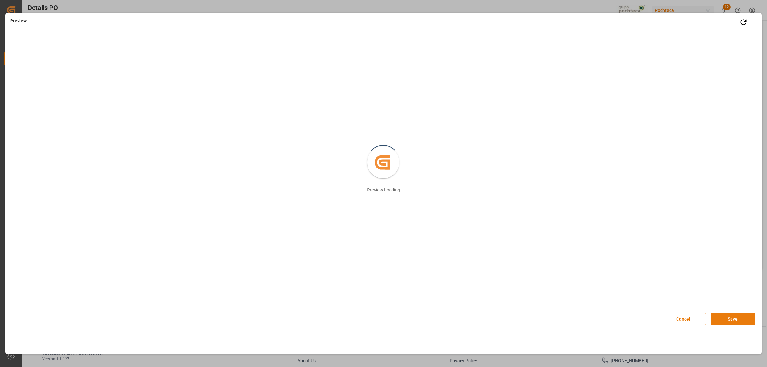
click at [722, 320] on button "Save" at bounding box center [733, 319] width 45 height 12
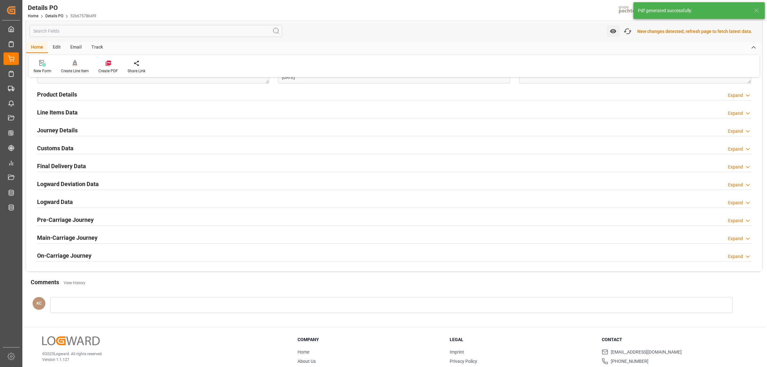
scroll to position [403, 0]
click at [55, 149] on h2 "Customs Data" at bounding box center [55, 147] width 36 height 9
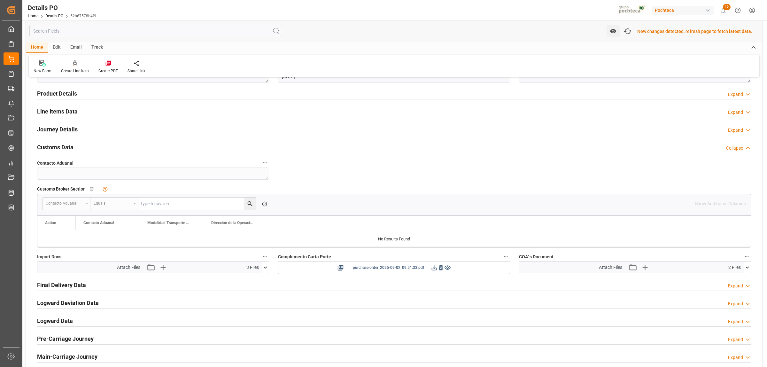
click at [433, 269] on icon at bounding box center [434, 267] width 7 height 7
